Goal: Task Accomplishment & Management: Manage account settings

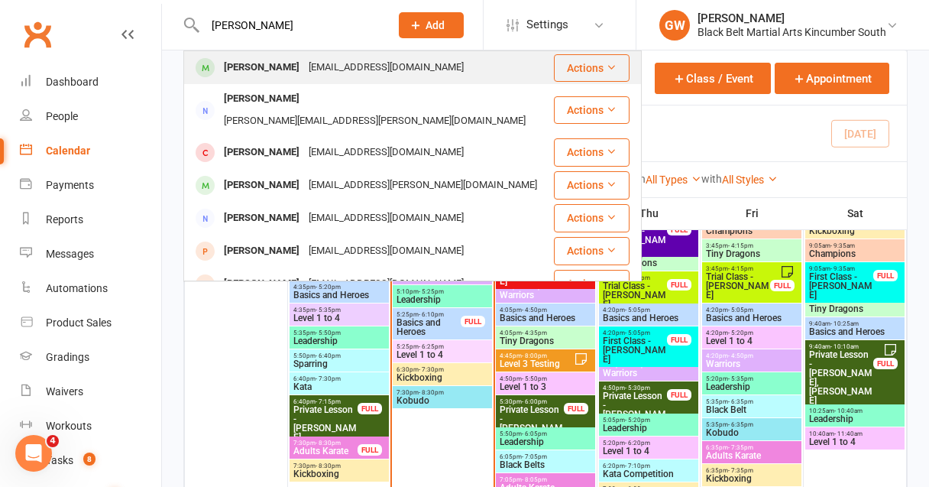
type input "[PERSON_NAME]"
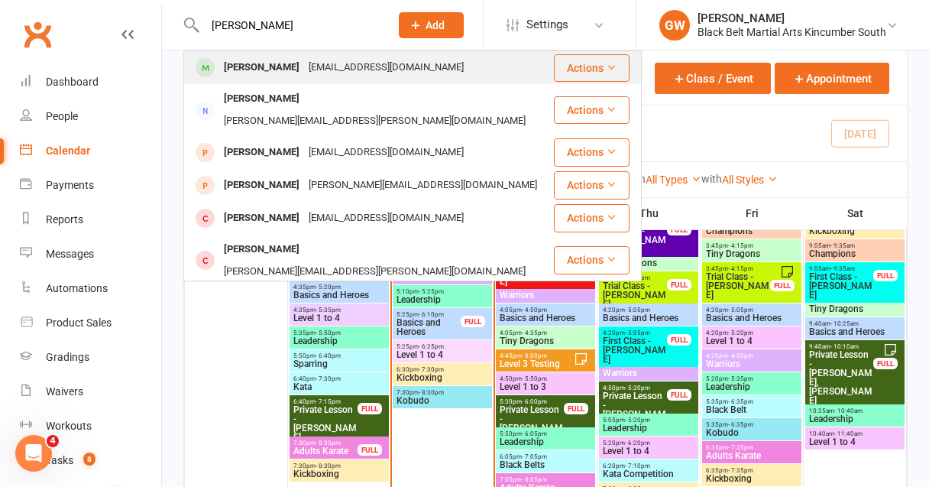
click at [293, 68] on div "[PERSON_NAME]" at bounding box center [261, 68] width 85 height 22
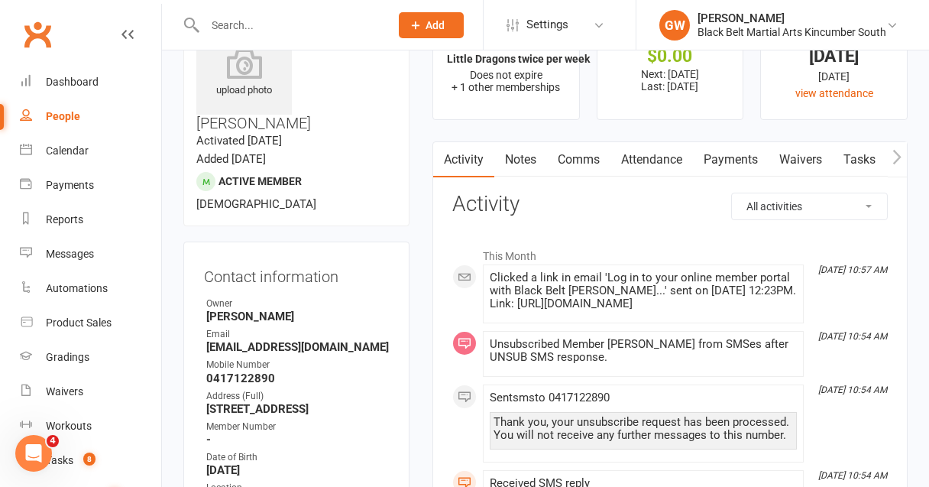
scroll to position [22, 0]
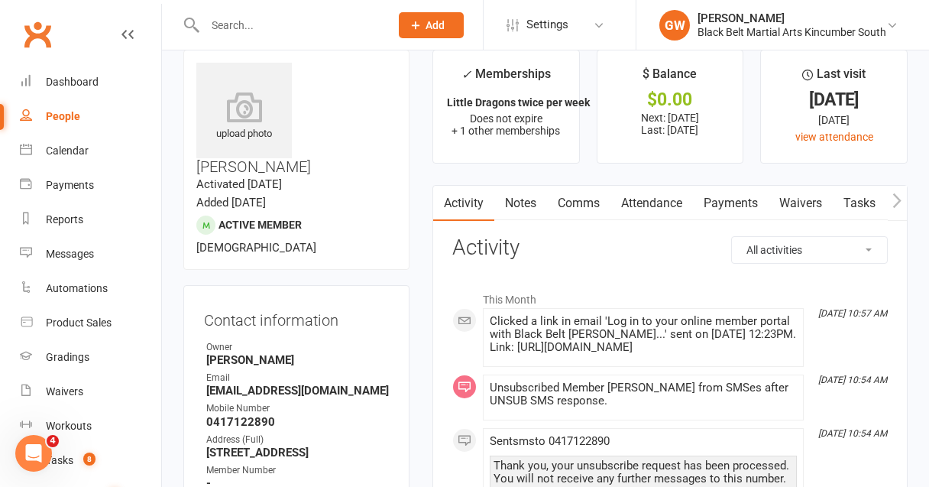
click at [724, 196] on link "Payments" at bounding box center [731, 203] width 76 height 35
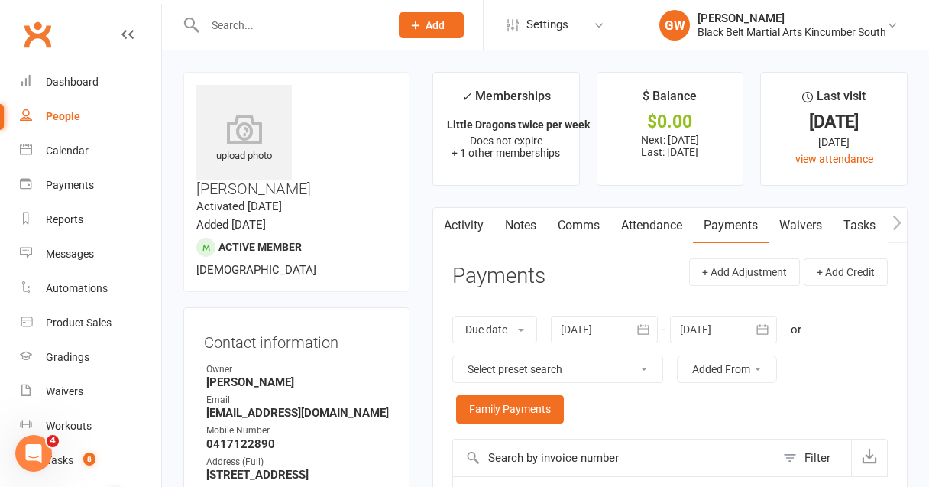
click at [260, 27] on input "text" at bounding box center [289, 25] width 179 height 21
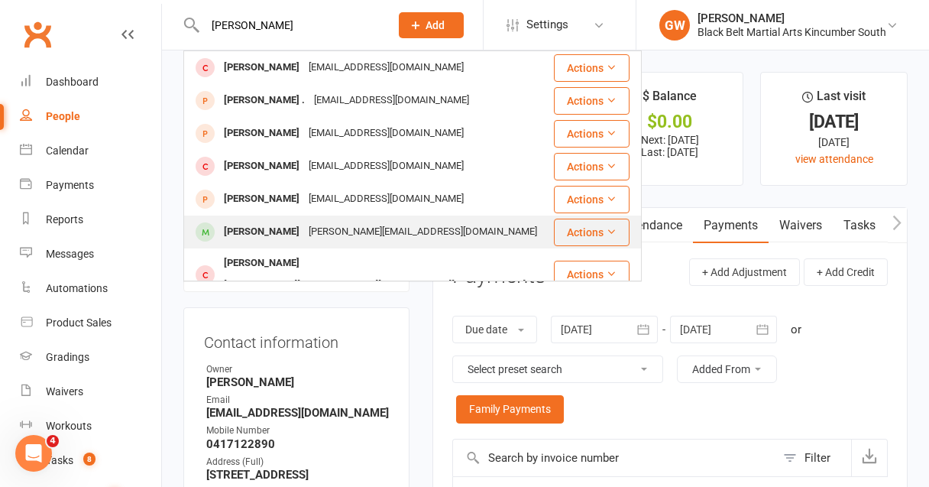
type input "[PERSON_NAME]"
click at [304, 227] on div "[PERSON_NAME][EMAIL_ADDRESS][DOMAIN_NAME]" at bounding box center [423, 232] width 238 height 22
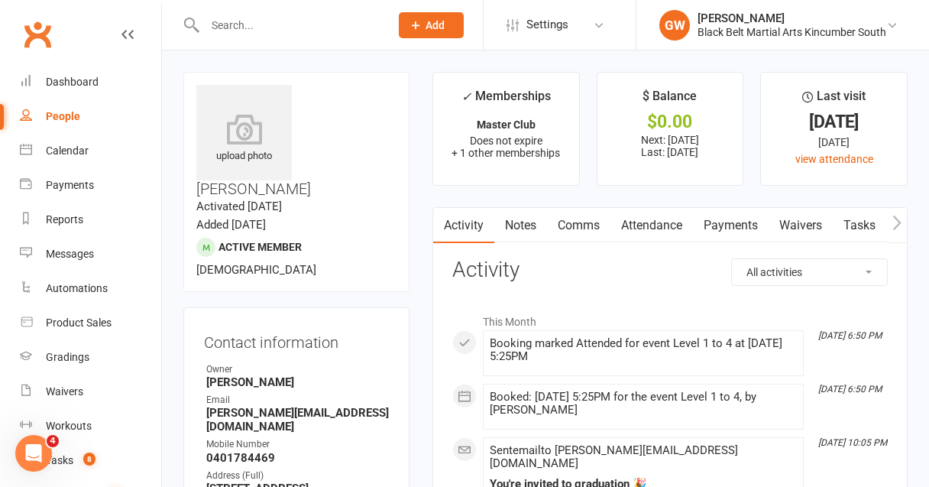
click at [727, 222] on link "Payments" at bounding box center [731, 225] width 76 height 35
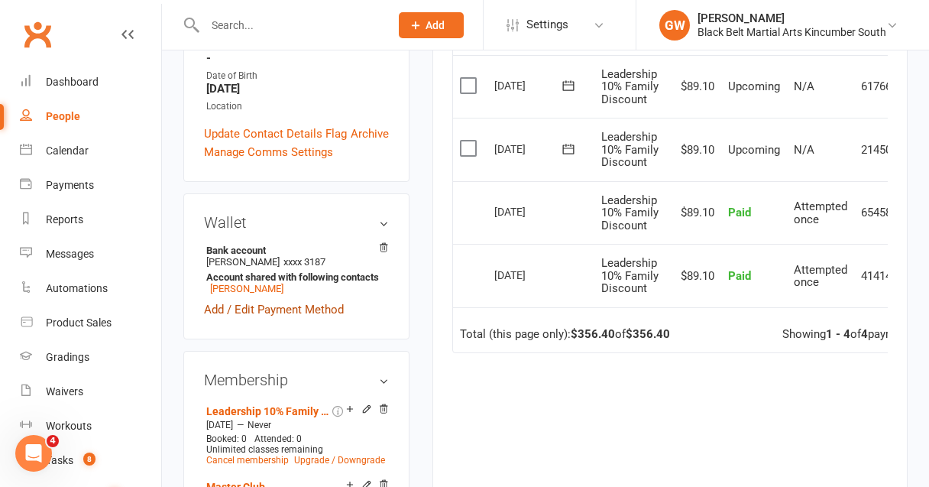
scroll to position [463, 0]
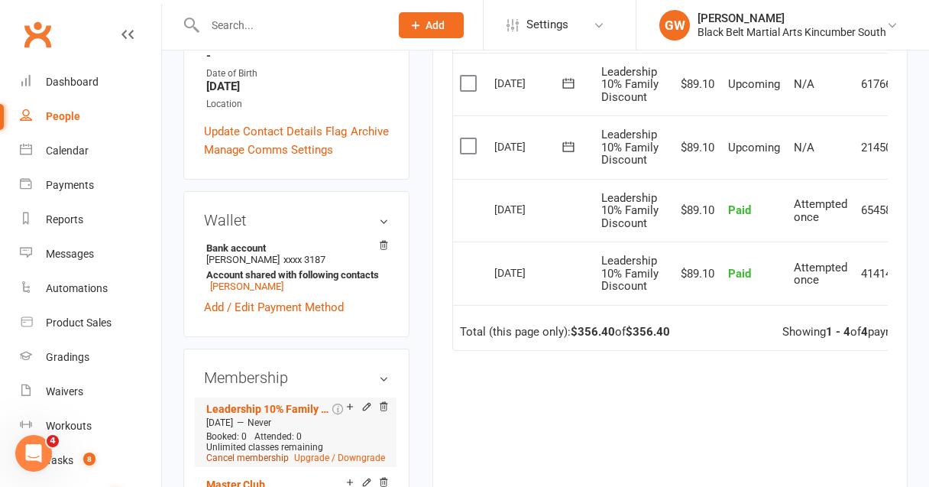
click at [257, 452] on link "Cancel membership" at bounding box center [247, 457] width 82 height 11
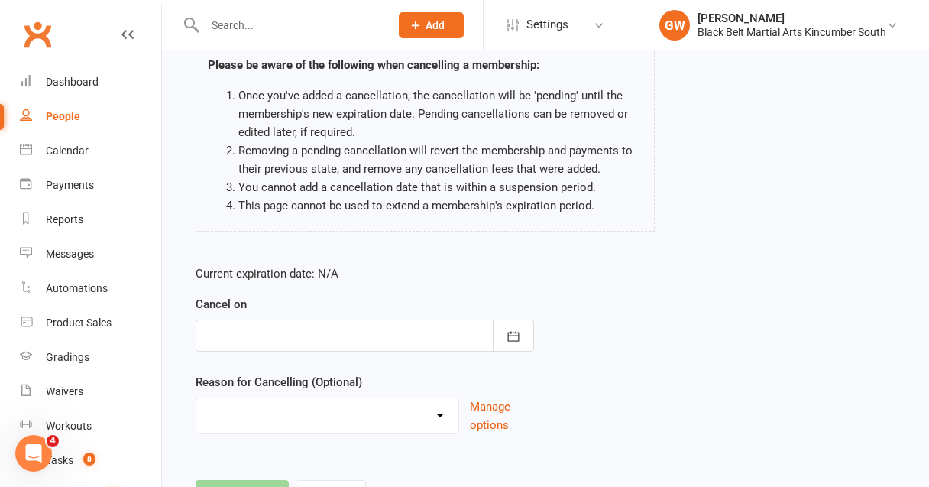
scroll to position [134, 0]
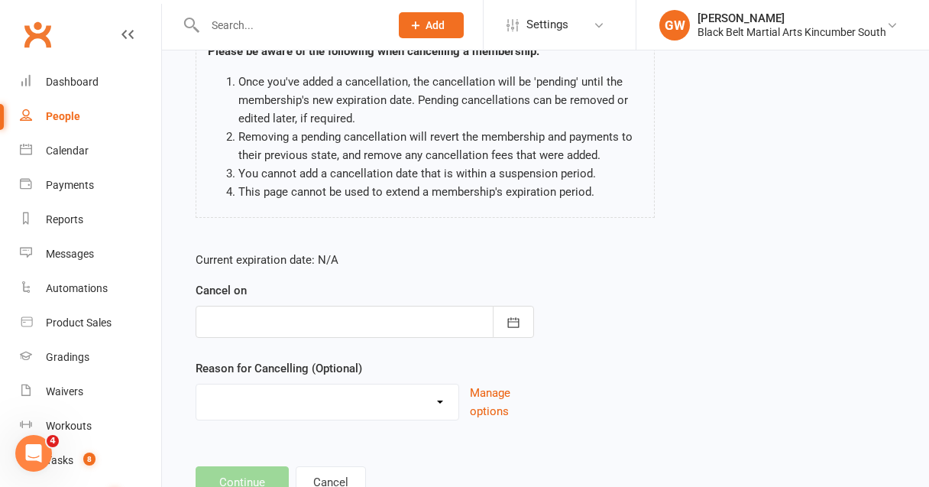
click at [402, 320] on div at bounding box center [365, 322] width 338 height 32
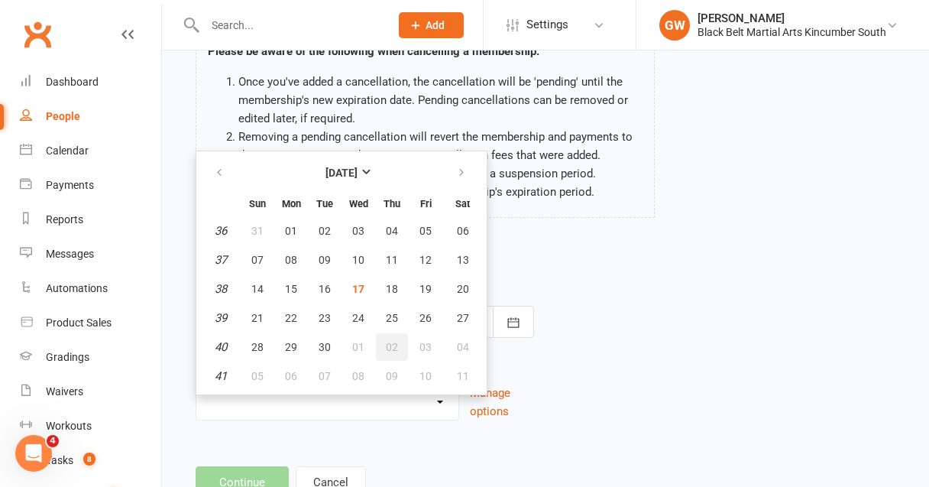
click at [390, 345] on span "02" at bounding box center [392, 347] width 12 height 12
type input "[DATE]"
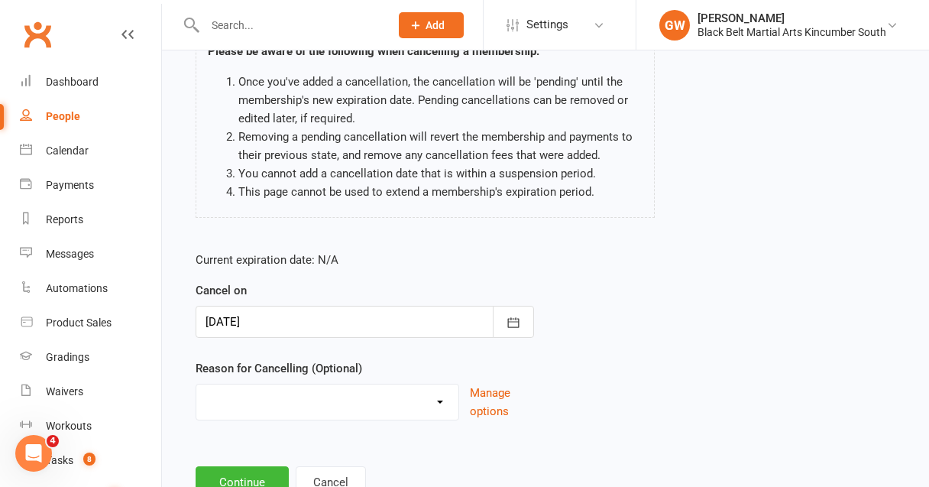
click at [272, 396] on select "Financial Hold Holiday Injury LOI other sport Soccer Uncontactable Upgrade Othe…" at bounding box center [327, 399] width 262 height 31
select select "9"
click at [196, 384] on select "Financial Hold Holiday Injury LOI other sport Soccer Uncontactable Upgrade Othe…" at bounding box center [327, 399] width 262 height 31
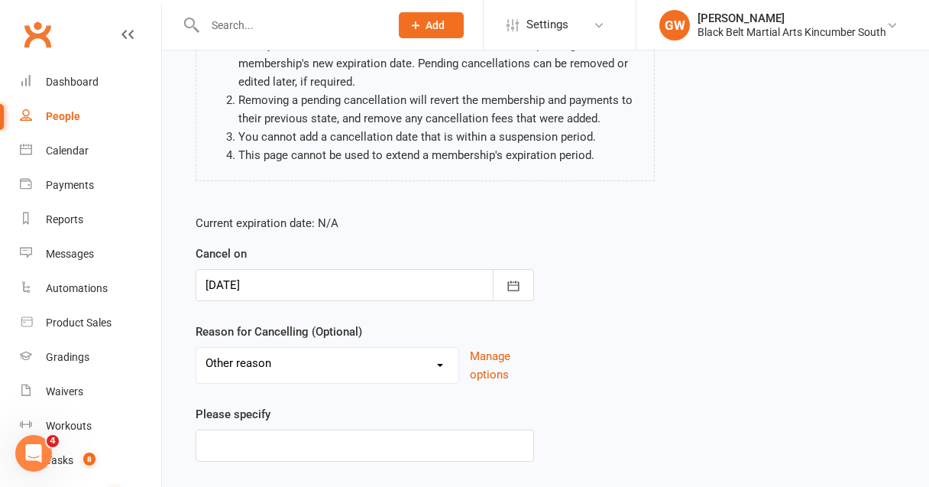
scroll to position [178, 0]
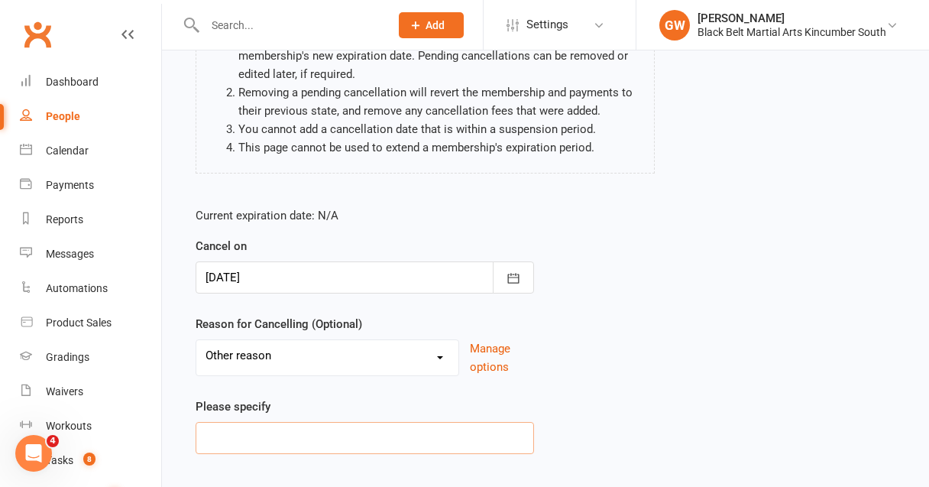
click at [324, 432] on input at bounding box center [365, 438] width 338 height 32
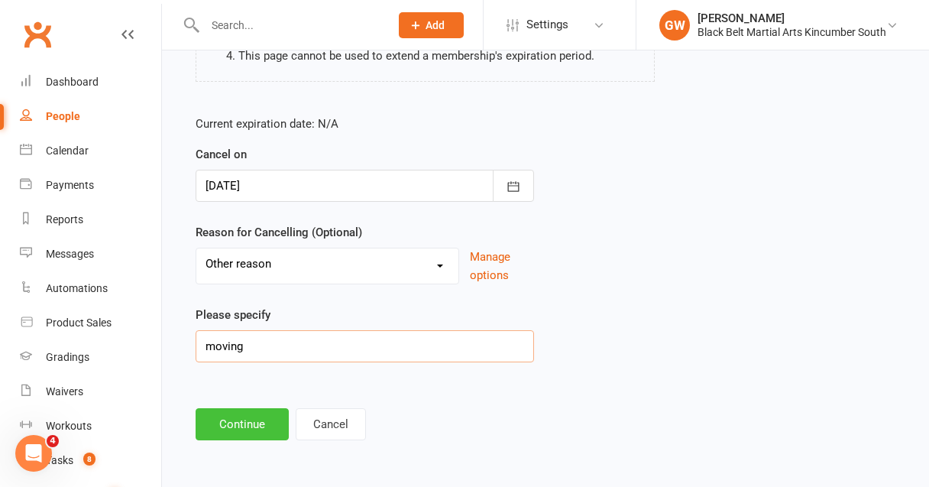
type input "moving"
click at [259, 432] on button "Continue" at bounding box center [242, 424] width 93 height 32
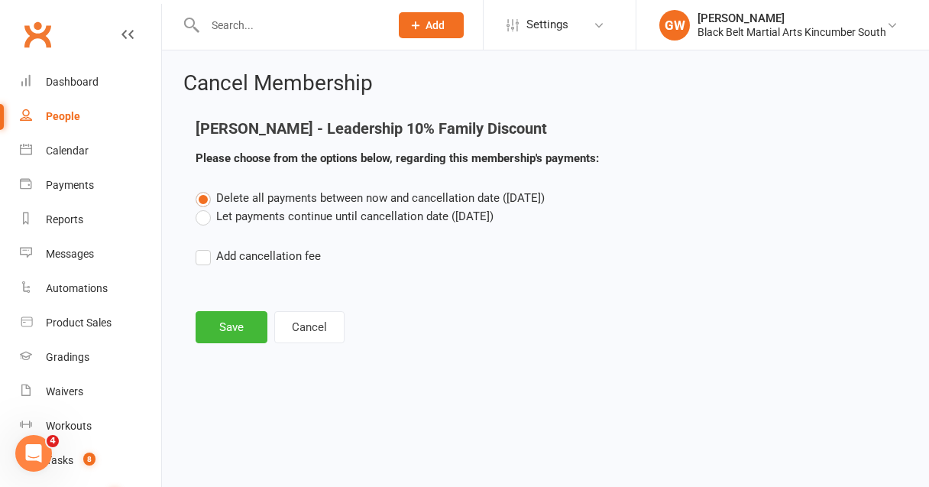
scroll to position [0, 0]
click at [203, 215] on label "Let payments continue until cancellation date ([DATE])" at bounding box center [345, 216] width 298 height 18
click at [203, 207] on input "Let payments continue until cancellation date ([DATE])" at bounding box center [201, 207] width 10 height 0
click at [235, 340] on button "Save" at bounding box center [232, 327] width 72 height 32
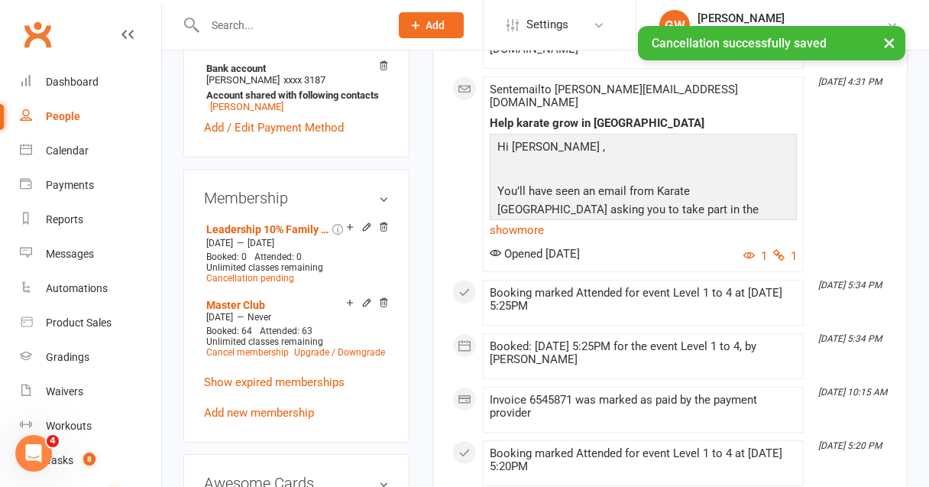
scroll to position [698, 0]
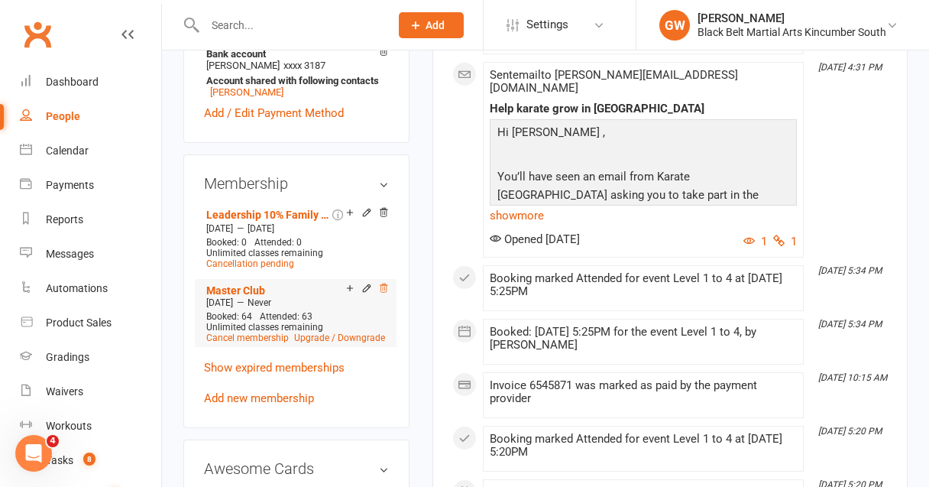
click at [383, 283] on icon at bounding box center [383, 288] width 11 height 11
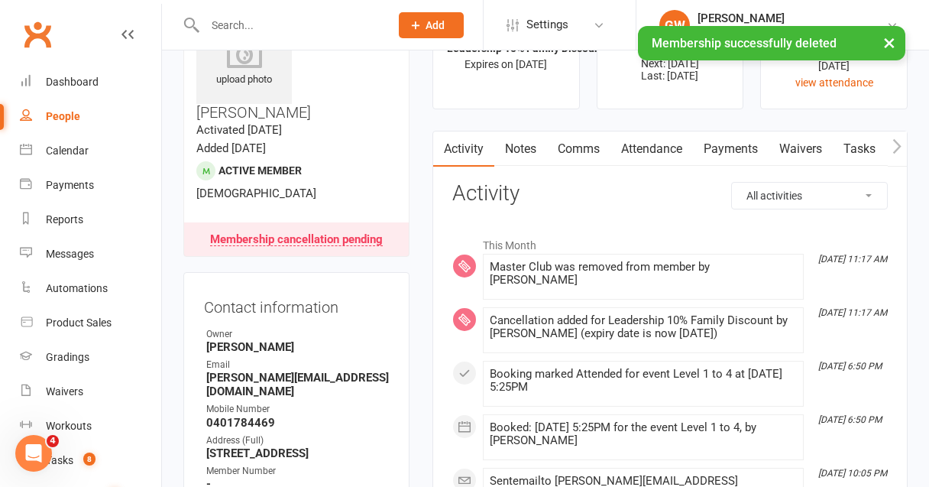
scroll to position [0, 0]
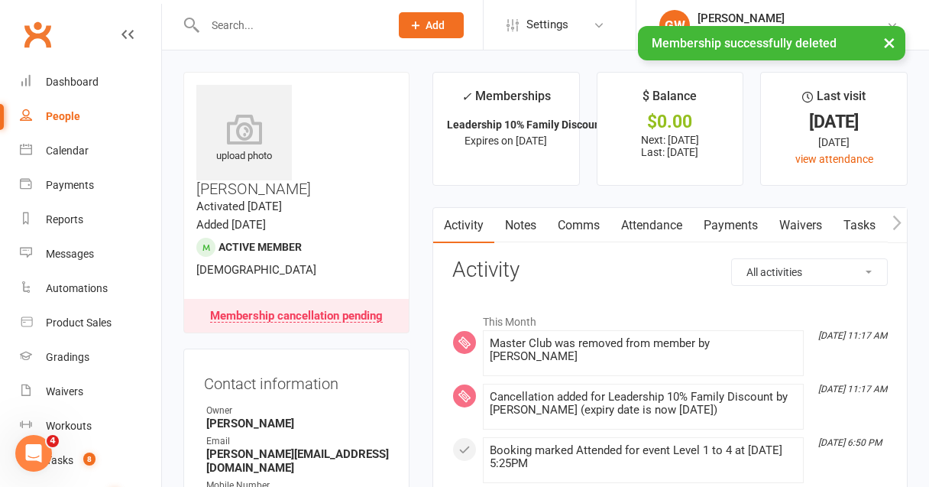
click at [729, 228] on link "Payments" at bounding box center [731, 225] width 76 height 35
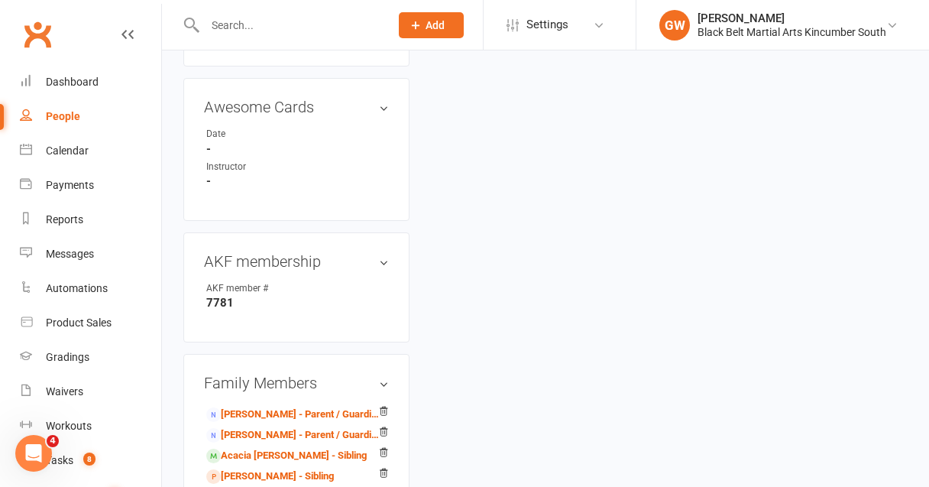
scroll to position [990, 0]
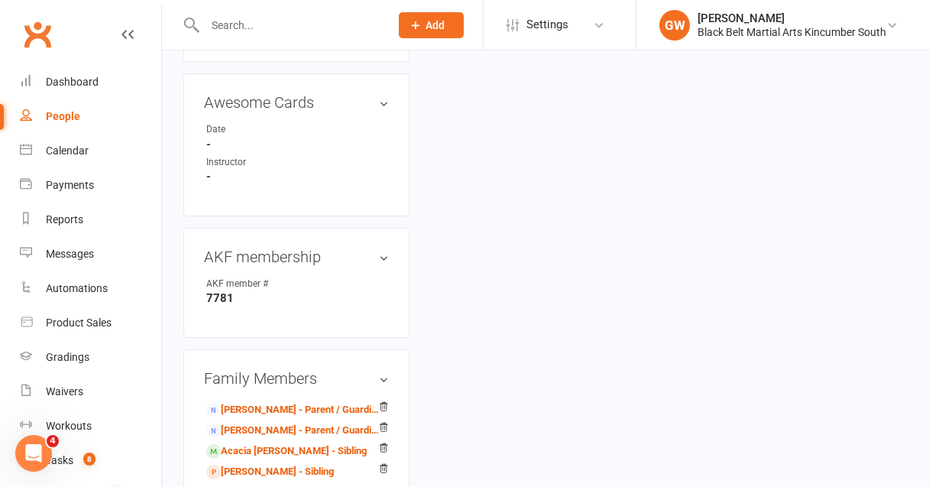
click at [251, 24] on input "text" at bounding box center [289, 25] width 179 height 21
type input "a"
type input "j"
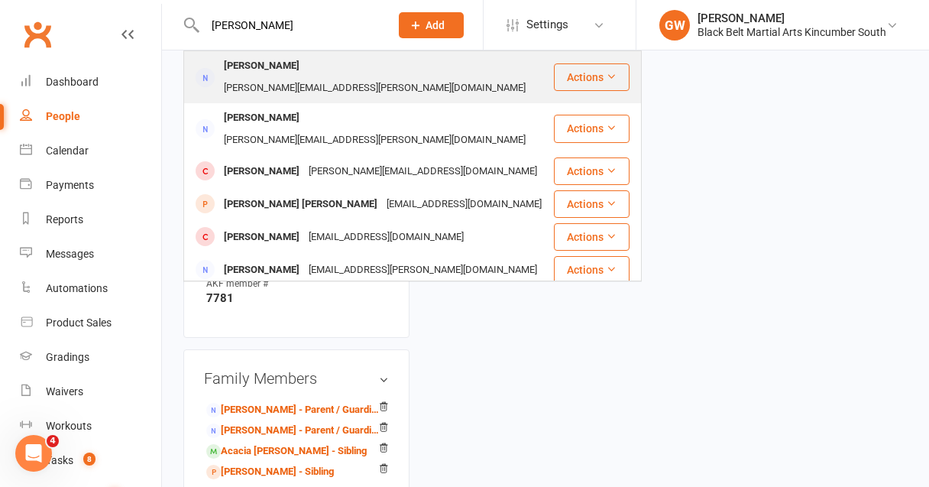
type input "[PERSON_NAME]"
click at [277, 69] on div "[PERSON_NAME]" at bounding box center [261, 66] width 85 height 22
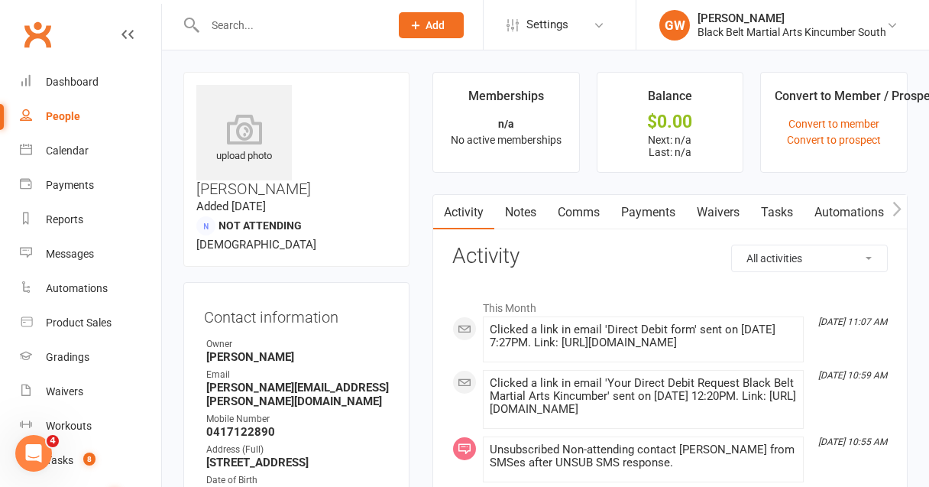
click at [645, 214] on link "Payments" at bounding box center [648, 212] width 76 height 35
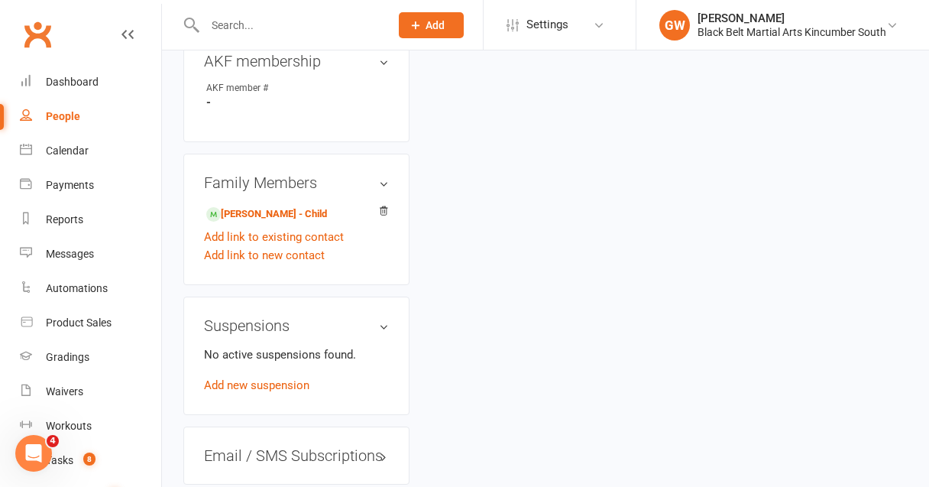
scroll to position [868, 0]
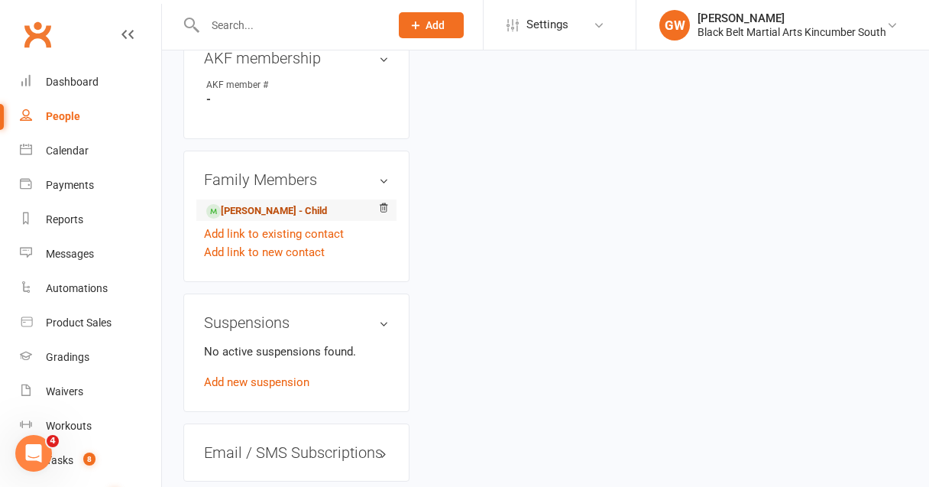
click at [309, 203] on link "[PERSON_NAME] - Child" at bounding box center [266, 211] width 121 height 16
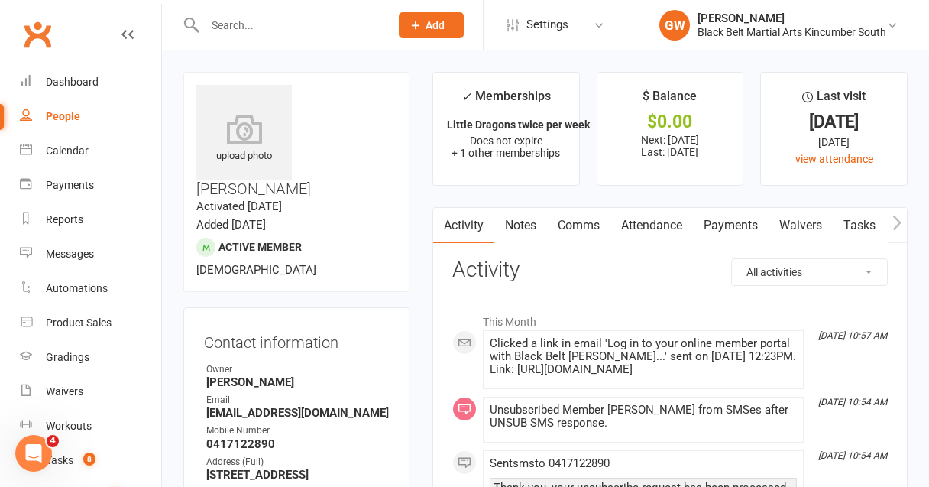
click at [742, 231] on link "Payments" at bounding box center [731, 225] width 76 height 35
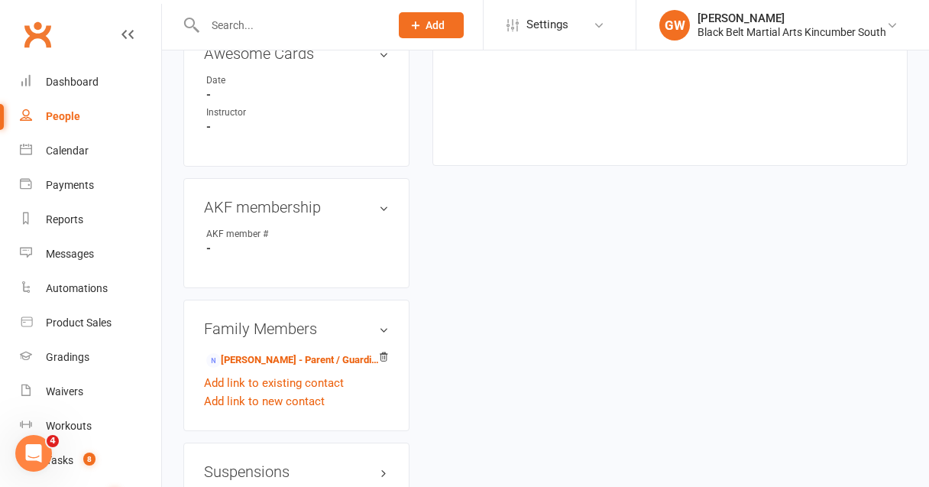
scroll to position [1038, 0]
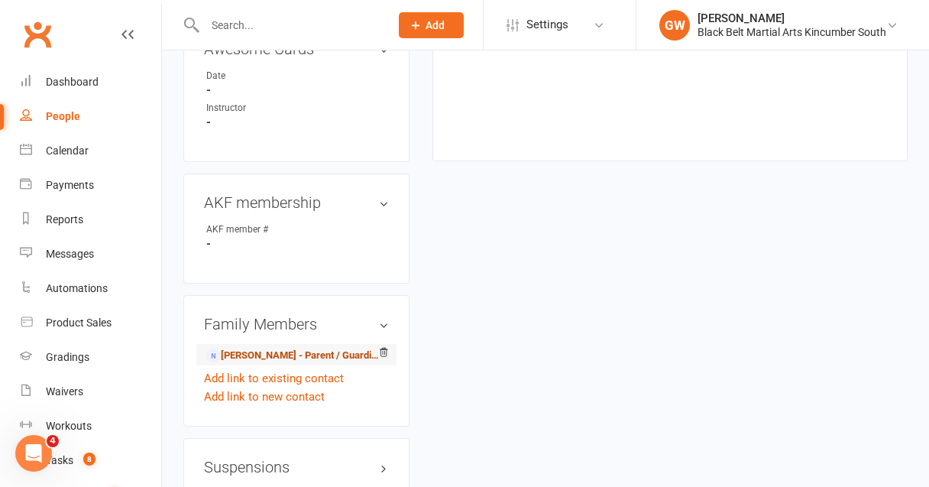
click at [296, 348] on link "[PERSON_NAME] - Parent / Guardian" at bounding box center [293, 356] width 175 height 16
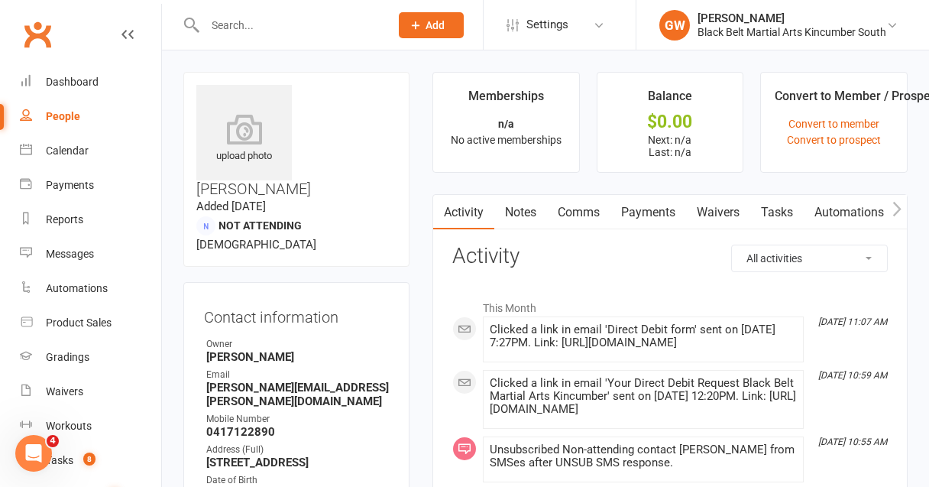
click at [724, 212] on link "Waivers" at bounding box center [718, 212] width 64 height 35
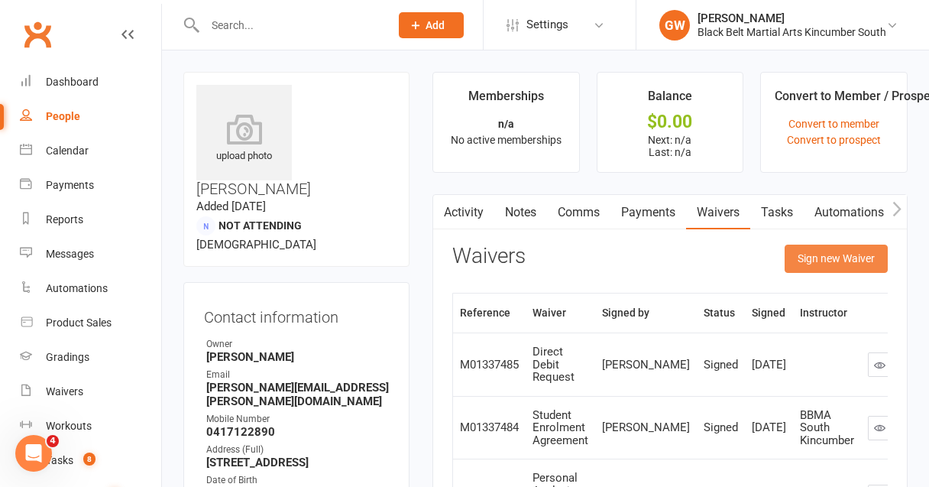
click at [813, 259] on button "Sign new Waiver" at bounding box center [836, 257] width 103 height 27
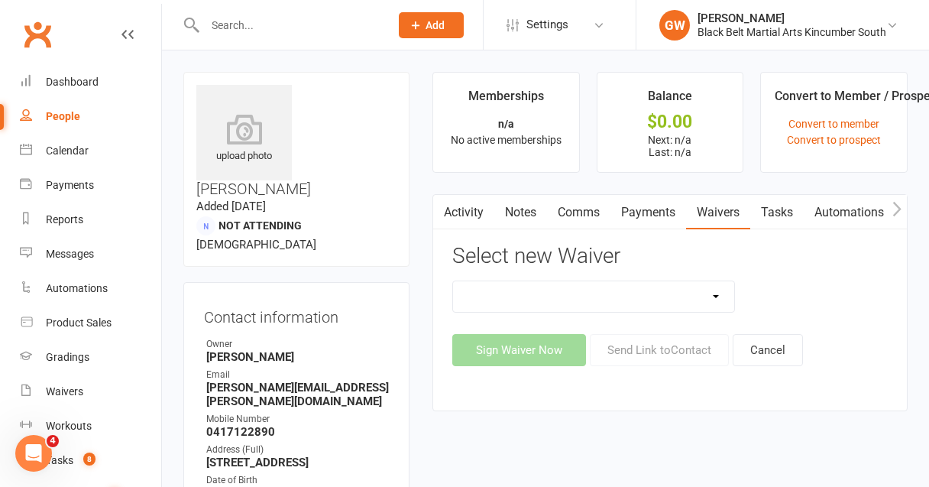
click at [693, 304] on select "Direct Debit Request Festival Enrolment Student Enrolment Agreement" at bounding box center [593, 296] width 281 height 31
select select "11213"
click at [453, 281] on select "Direct Debit Request Festival Enrolment Student Enrolment Agreement" at bounding box center [593, 296] width 281 height 31
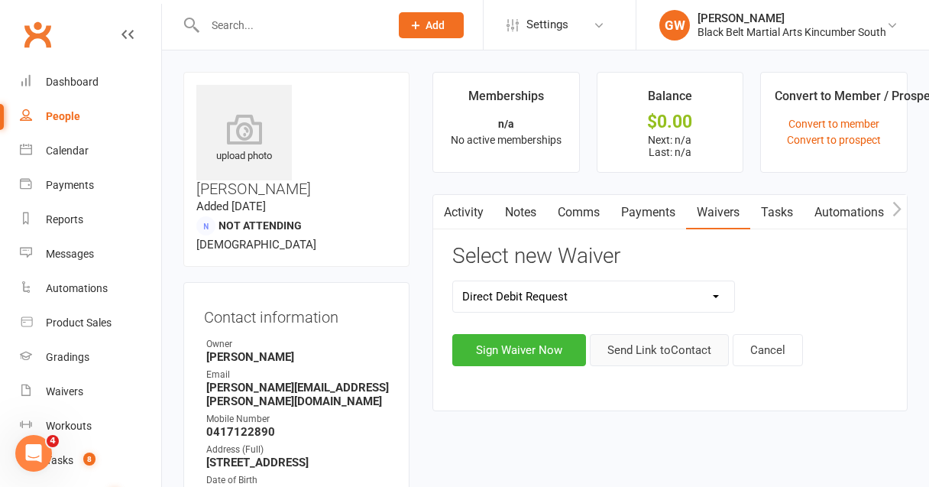
click at [669, 354] on button "Send Link to Contact" at bounding box center [659, 350] width 139 height 32
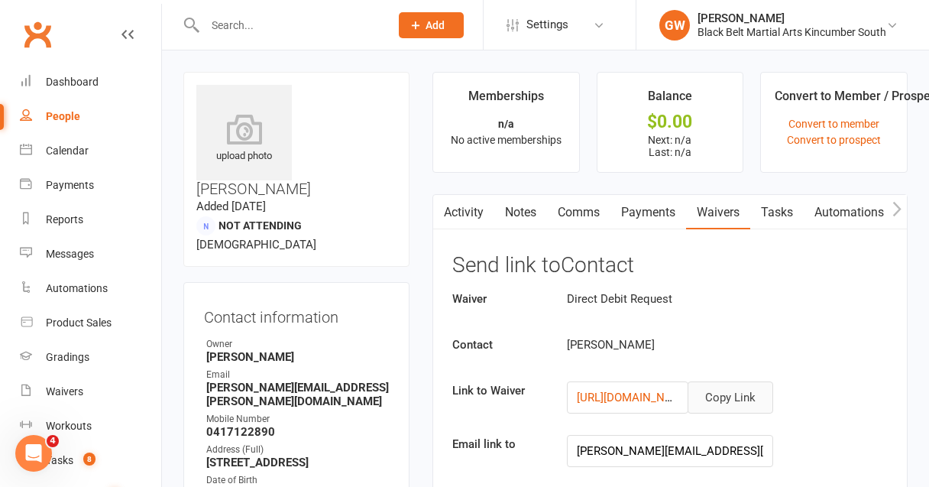
click at [736, 400] on button "Copy Link" at bounding box center [730, 397] width 86 height 32
